Goal: Task Accomplishment & Management: Manage account settings

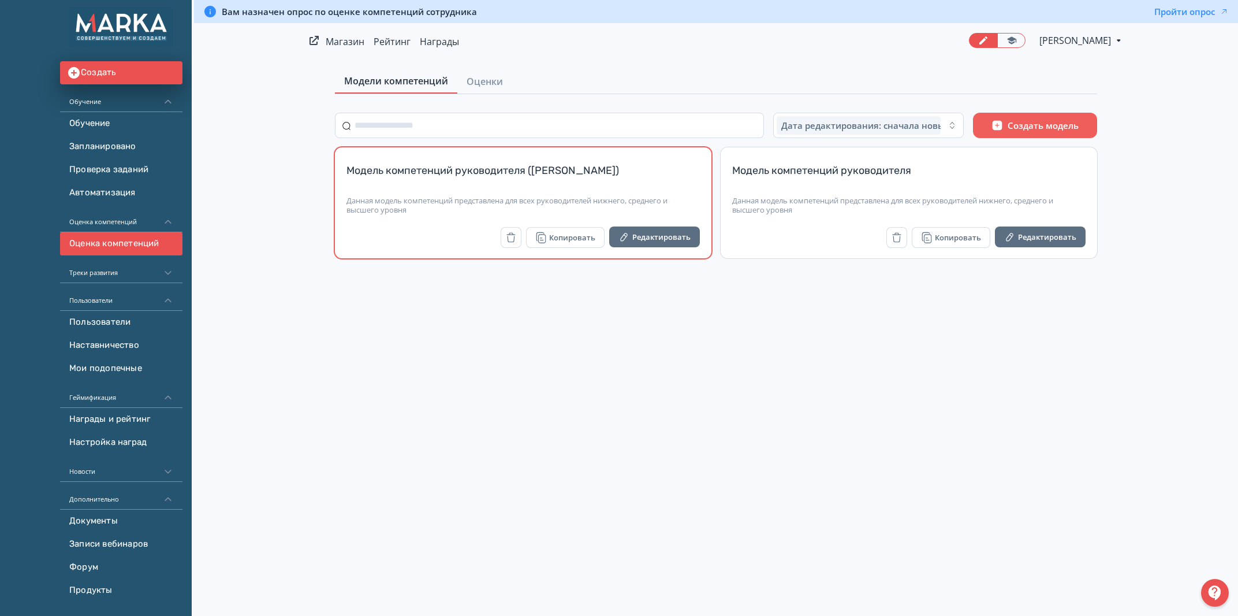
click at [587, 172] on div "Модель компетенций руководителя ([PERSON_NAME])" at bounding box center [523, 177] width 353 height 28
click at [624, 164] on div "Модель компетенций руководителя ([PERSON_NAME])" at bounding box center [523, 177] width 353 height 28
click at [444, 168] on div "Модель компетенций руководителя ([PERSON_NAME])" at bounding box center [523, 177] width 353 height 28
click at [476, 80] on span "Оценки" at bounding box center [485, 81] width 36 height 14
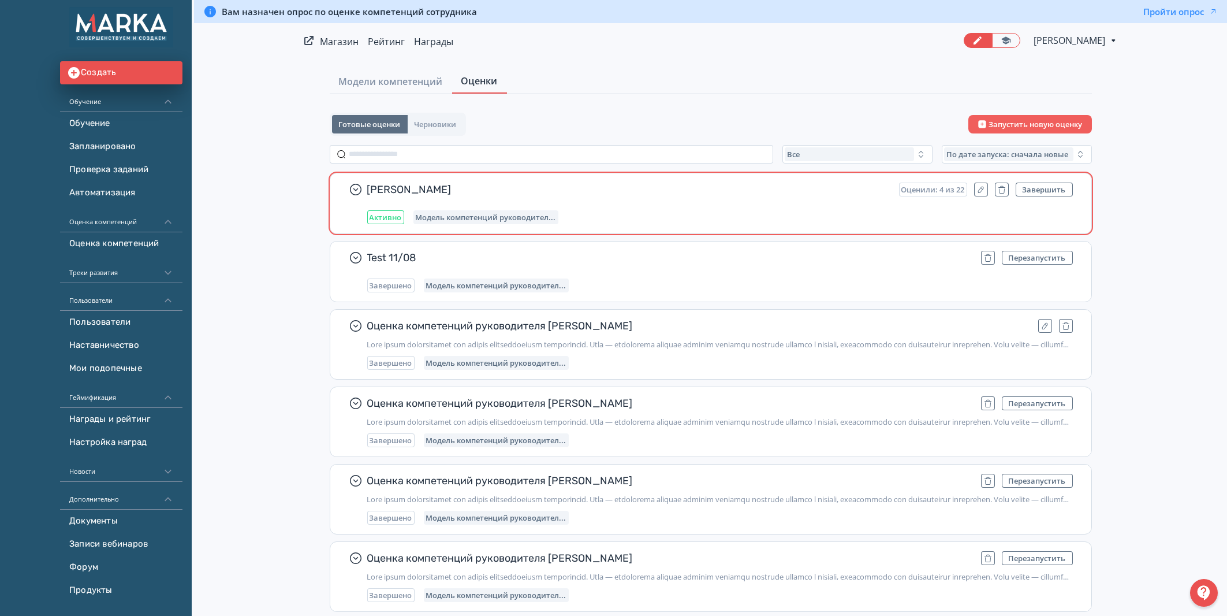
click at [454, 187] on span "[PERSON_NAME]" at bounding box center [628, 189] width 523 height 14
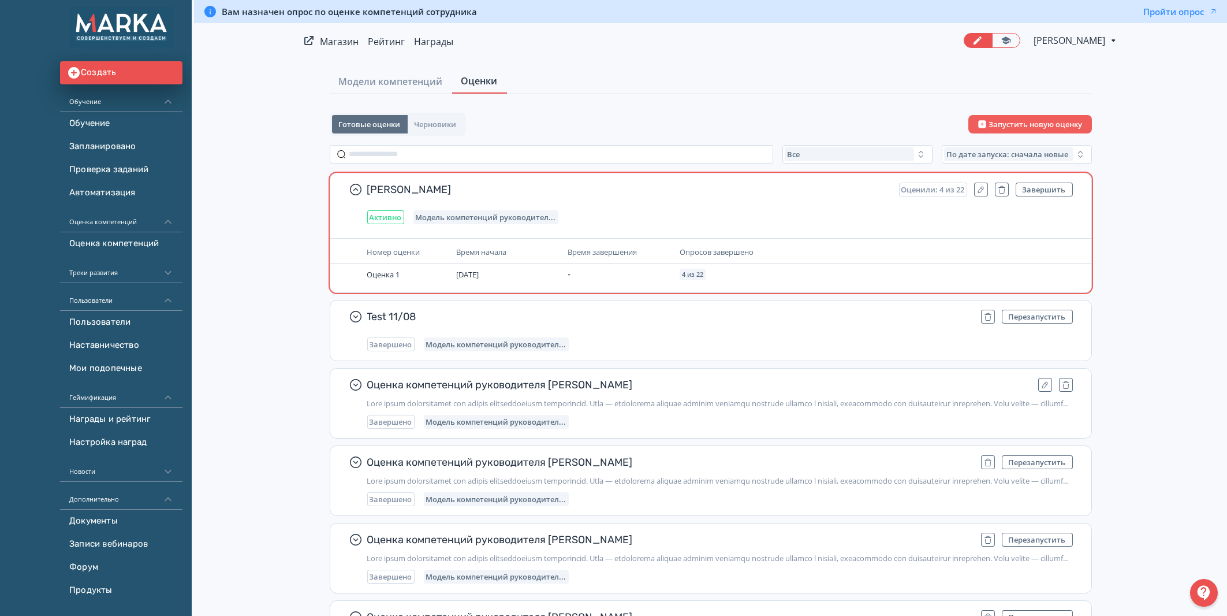
click at [934, 184] on div "Оценили: 4 из 22" at bounding box center [933, 189] width 68 height 14
click at [370, 273] on span "Оценка 1" at bounding box center [383, 274] width 33 height 10
click at [486, 213] on span "Модель компетенций руководител..." at bounding box center [486, 217] width 140 height 9
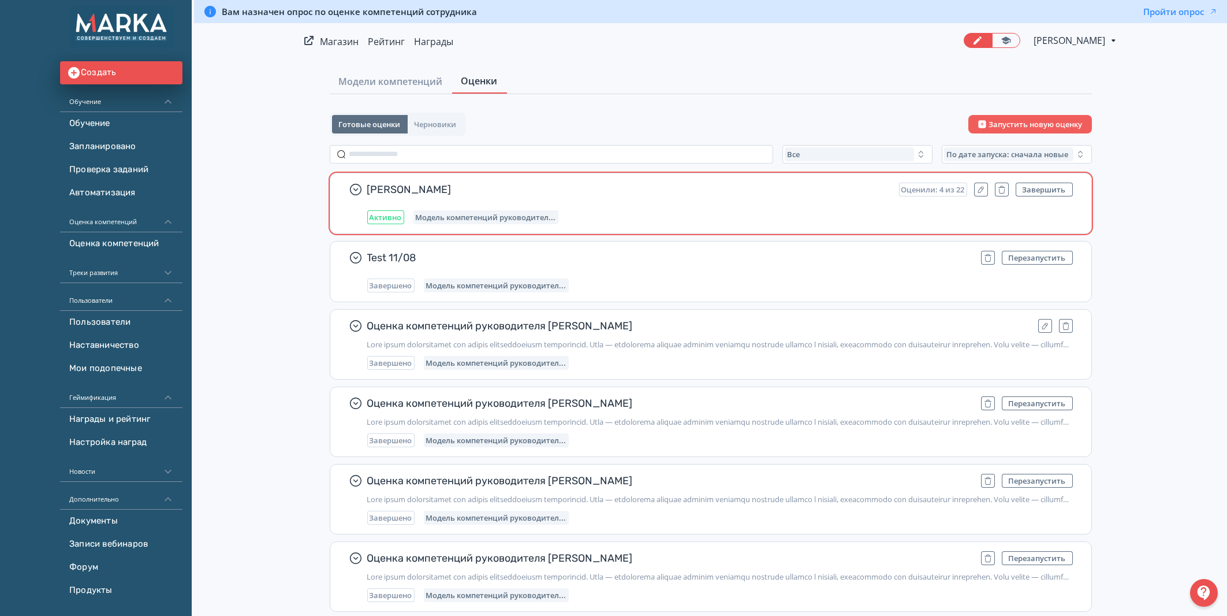
click at [486, 213] on span "Модель компетенций руководител..." at bounding box center [486, 217] width 140 height 9
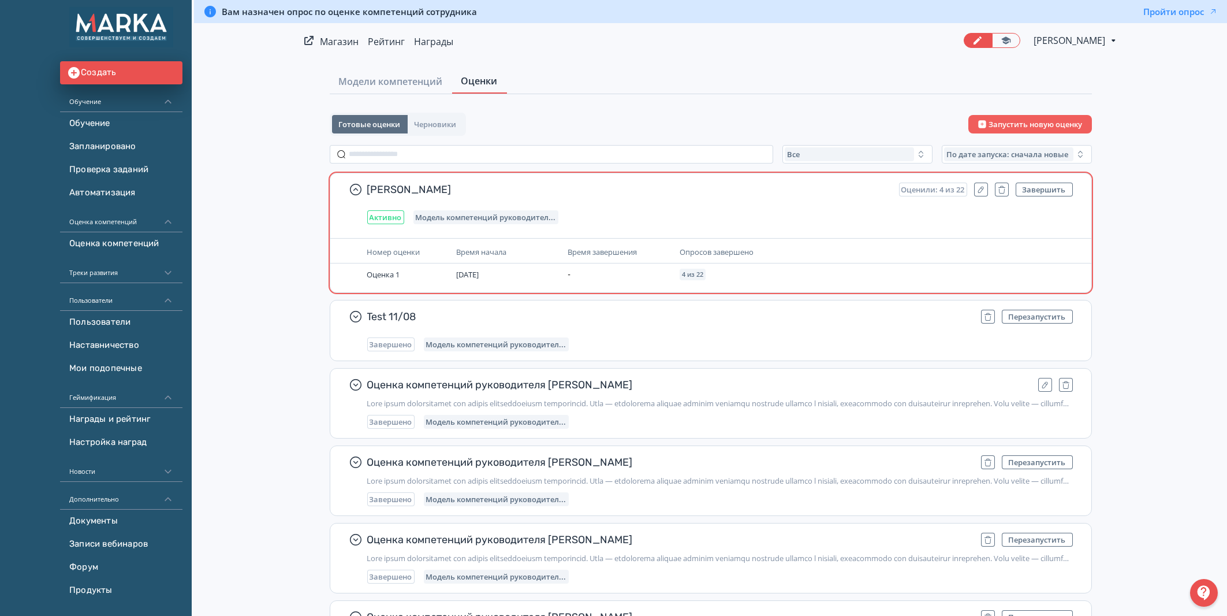
click at [418, 187] on span "[PERSON_NAME]" at bounding box center [628, 189] width 523 height 14
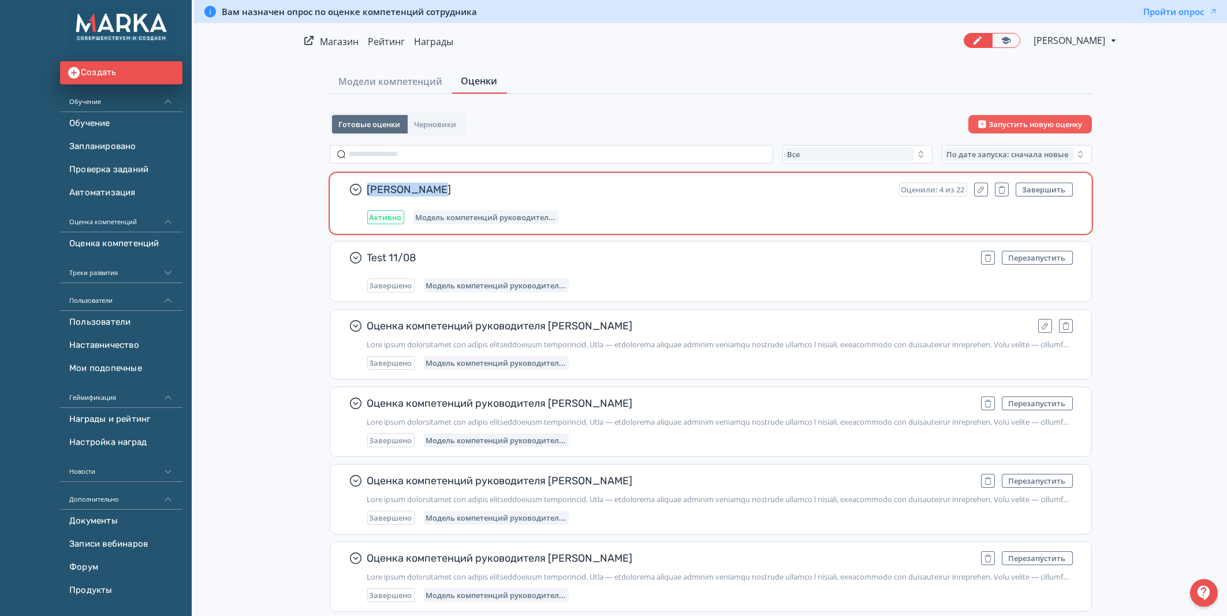
click at [418, 187] on span "[PERSON_NAME]" at bounding box center [628, 189] width 523 height 14
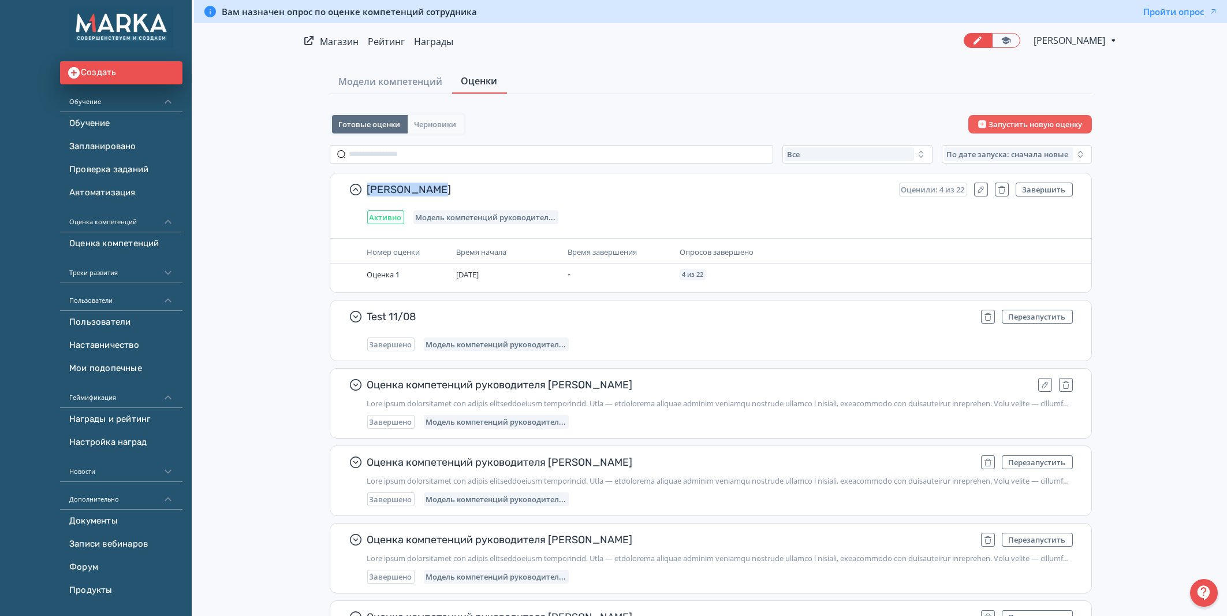
click at [429, 125] on span "Черновики" at bounding box center [436, 124] width 42 height 9
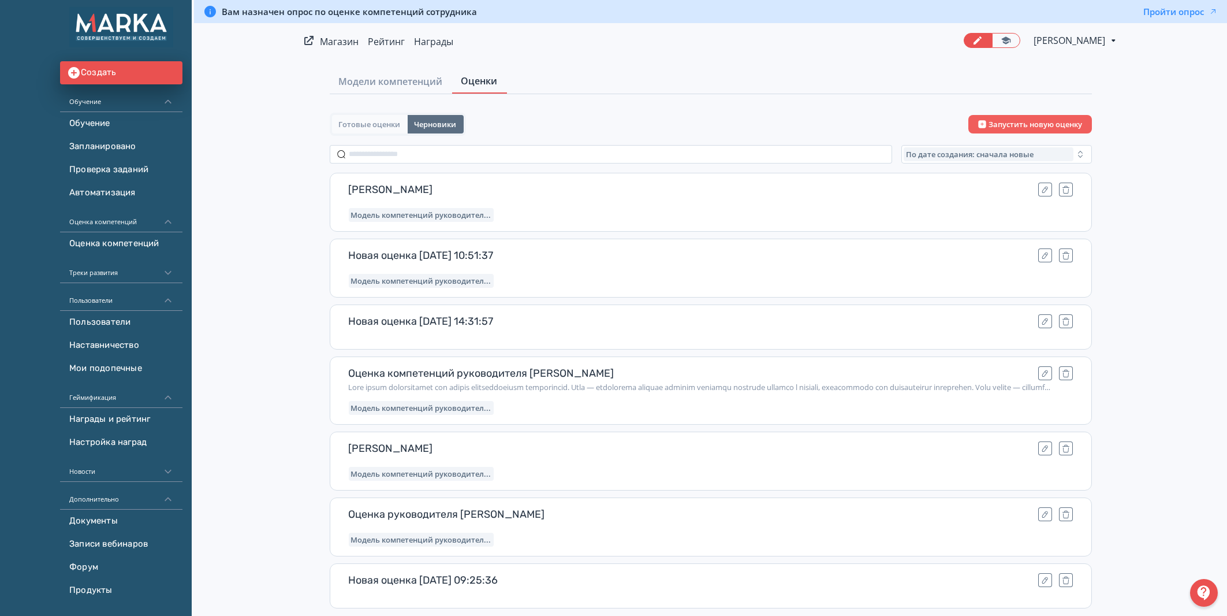
click at [360, 123] on span "Готовые оценки" at bounding box center [370, 124] width 62 height 9
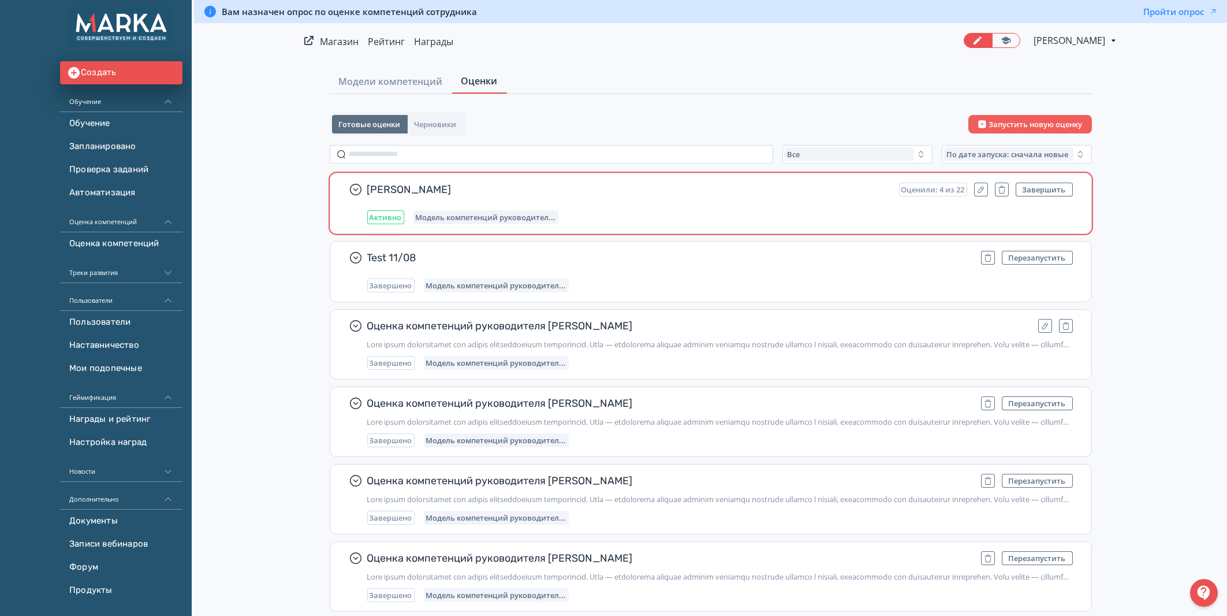
click at [846, 187] on span "[PERSON_NAME]" at bounding box center [628, 189] width 523 height 14
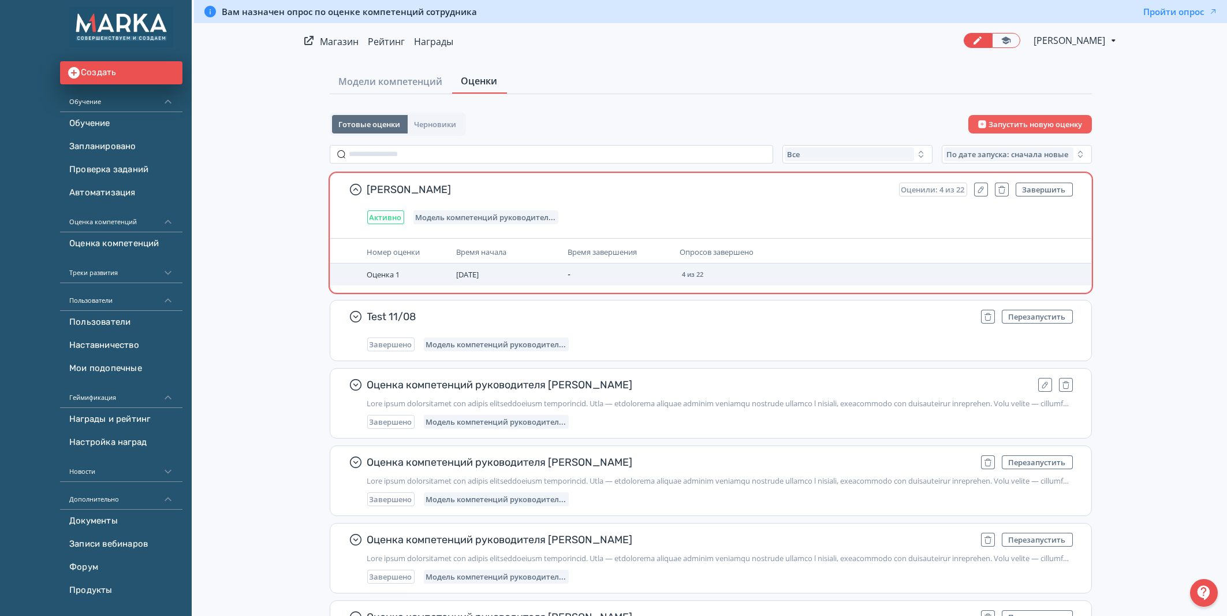
click at [705, 270] on div "4 из 22" at bounding box center [693, 275] width 26 height 12
click at [695, 272] on span "4 из 22" at bounding box center [692, 274] width 21 height 7
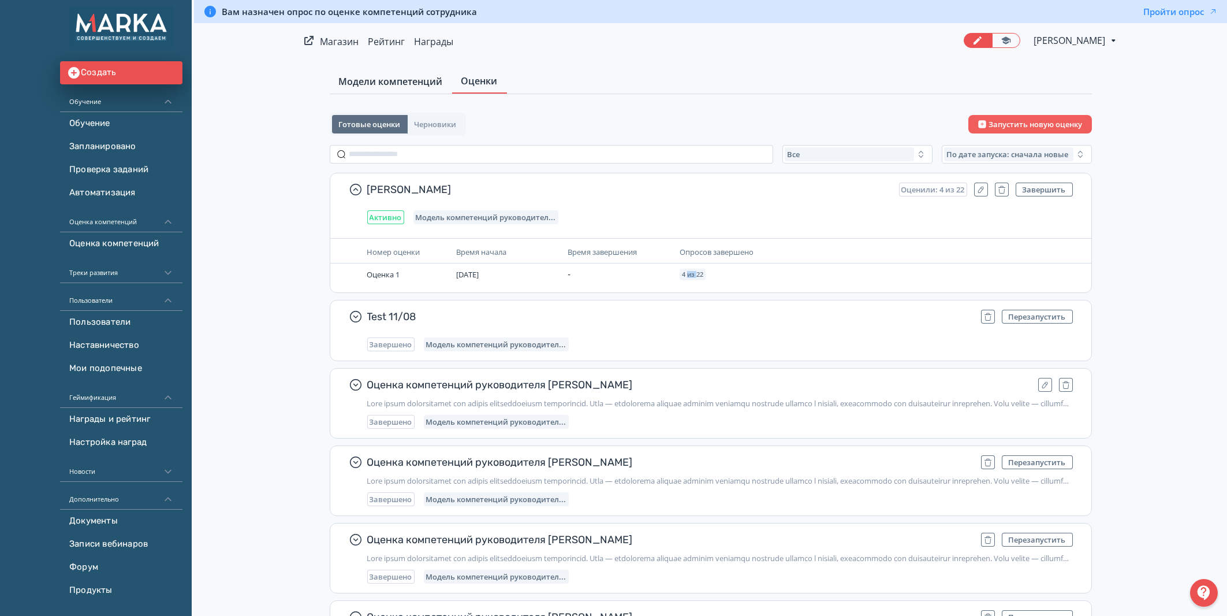
click at [364, 85] on span "Модели компетенций" at bounding box center [391, 81] width 104 height 14
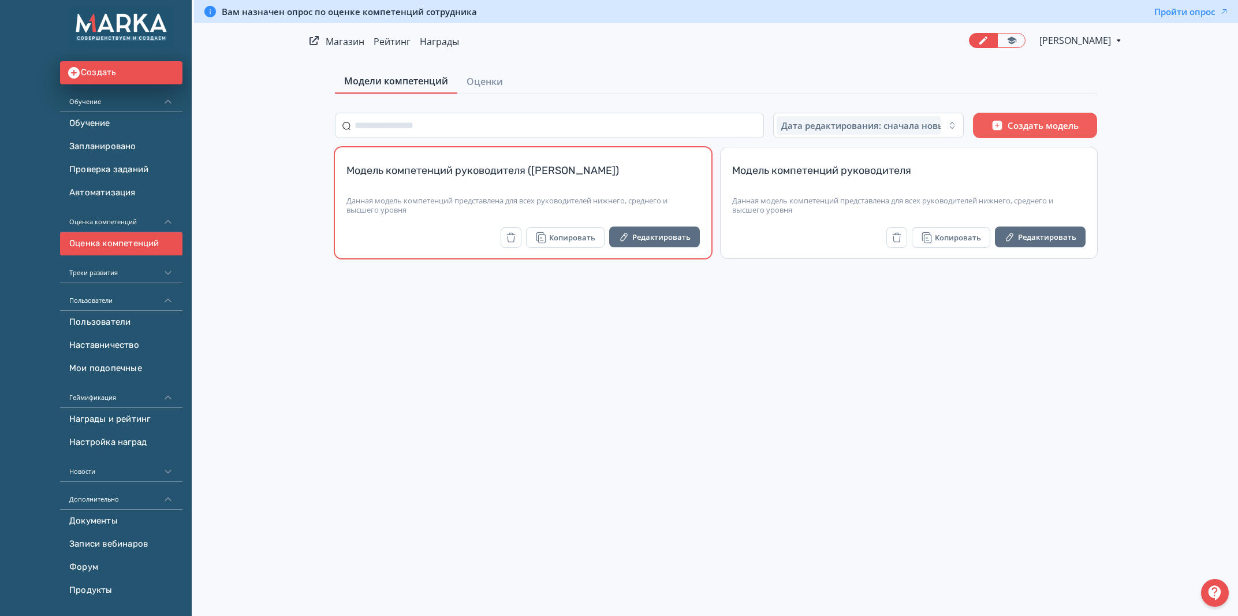
click at [462, 170] on div "Модель компетенций руководителя ([PERSON_NAME])" at bounding box center [523, 177] width 353 height 28
click at [385, 203] on div "Данная модель компетенций представлена для всех руководителей нижнего, среднего…" at bounding box center [523, 205] width 353 height 18
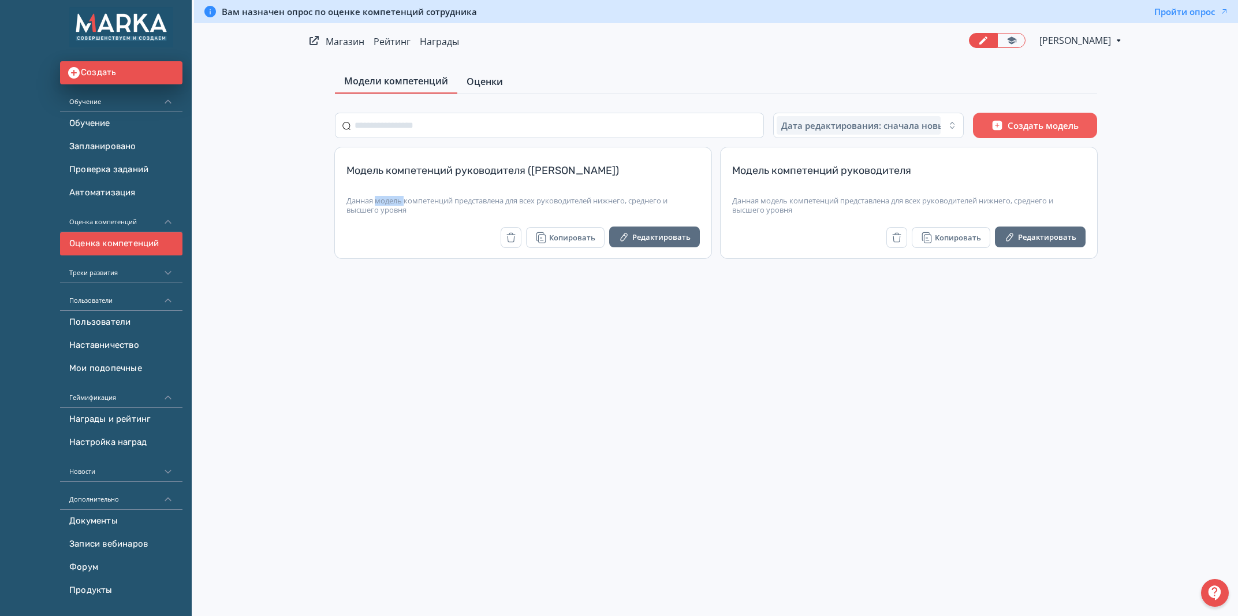
click at [476, 86] on span "Оценки" at bounding box center [485, 81] width 36 height 14
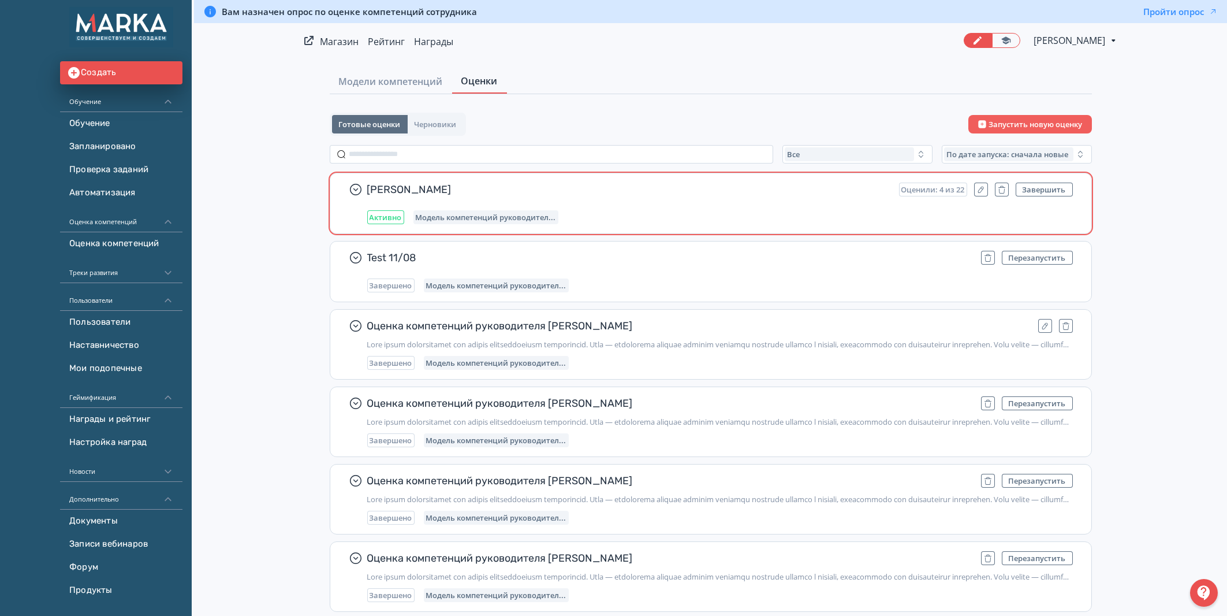
click at [366, 188] on div "[PERSON_NAME] Оценили: 4 из 22 Завершить Активно Модель компетенций руководител…" at bounding box center [710, 203] width 761 height 60
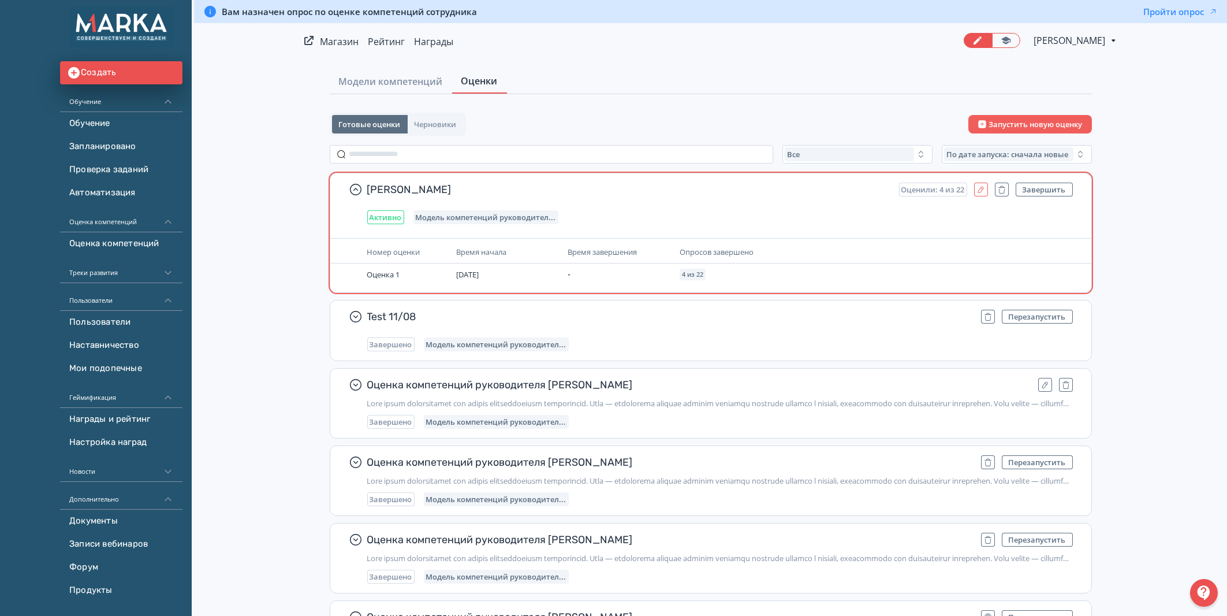
click at [982, 187] on icon "button" at bounding box center [981, 189] width 9 height 9
